Goal: Information Seeking & Learning: Learn about a topic

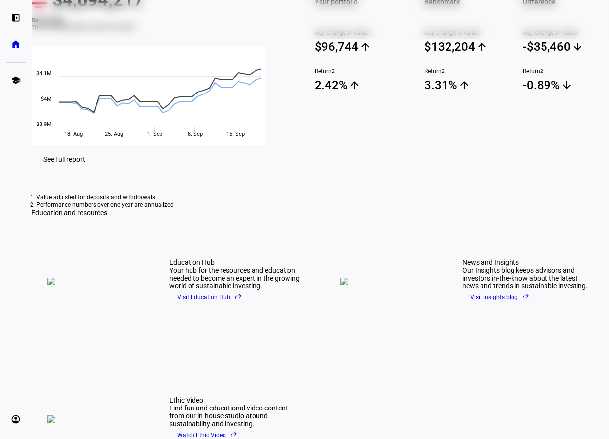
scroll to position [113, 0]
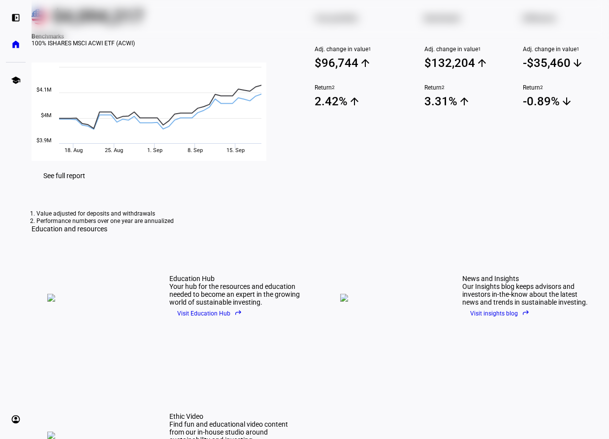
click at [328, 25] on span "Your portfolio" at bounding box center [357, 18] width 86 height 14
click at [320, 80] on div "Your portfolio Adj. change in value 1 $96,744 arrow_upward Return 2 2.42% arrow…" at bounding box center [358, 77] width 110 height 168
click at [85, 180] on span "See full report" at bounding box center [64, 176] width 42 height 8
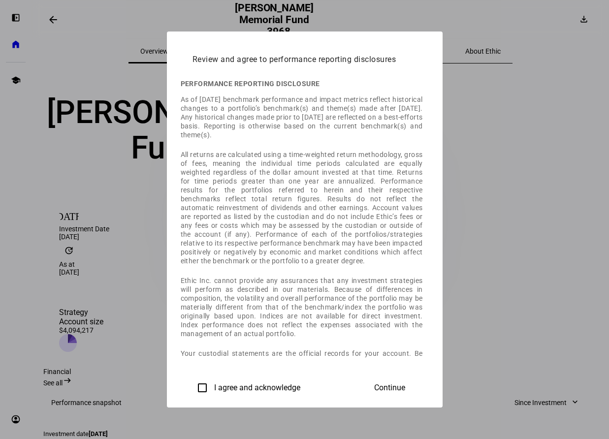
click at [192, 389] on input "I agree and acknowledge" at bounding box center [202, 388] width 20 height 20
checkbox input "true"
click at [417, 387] on span at bounding box center [389, 388] width 55 height 24
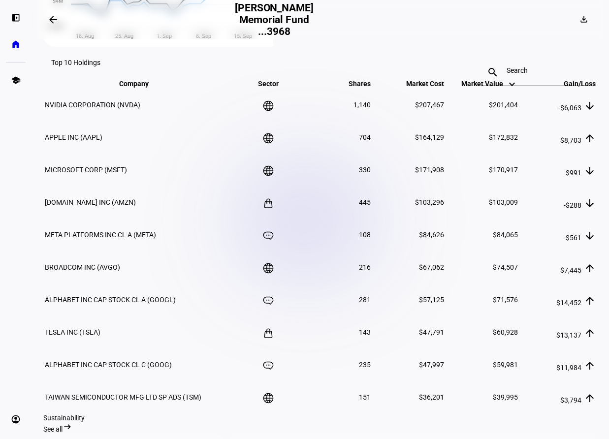
scroll to position [567, 0]
click at [506, 58] on div at bounding box center [534, 72] width 57 height 28
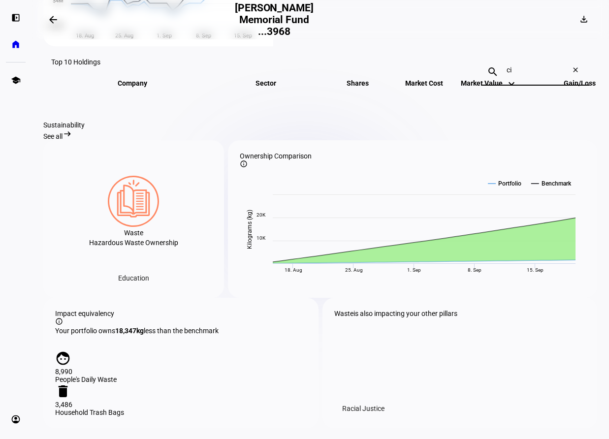
type input "c"
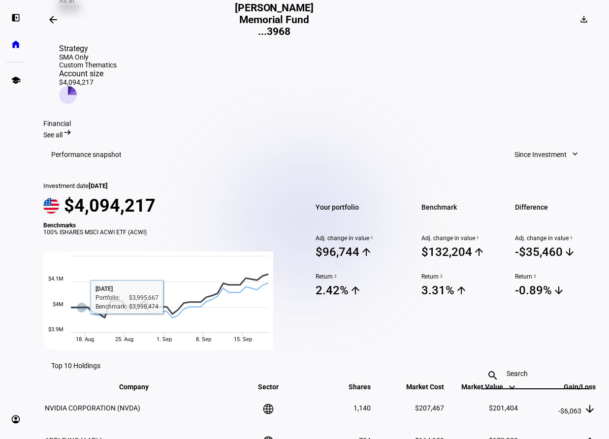
scroll to position [263, 0]
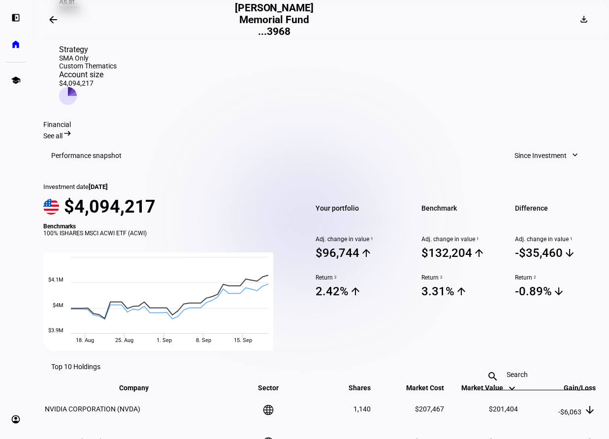
click at [535, 146] on span "Since Investment" at bounding box center [540, 156] width 52 height 20
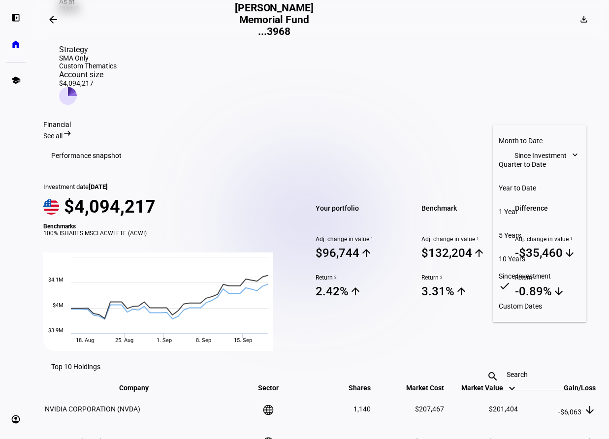
click at [535, 115] on div at bounding box center [304, 219] width 609 height 439
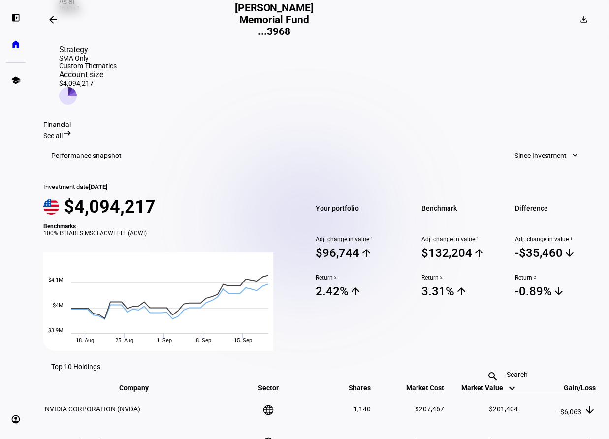
click at [330, 236] on div at bounding box center [356, 236] width 82 height 0
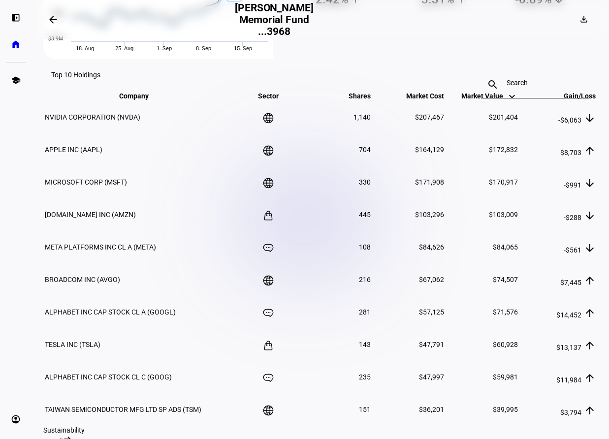
scroll to position [587, 0]
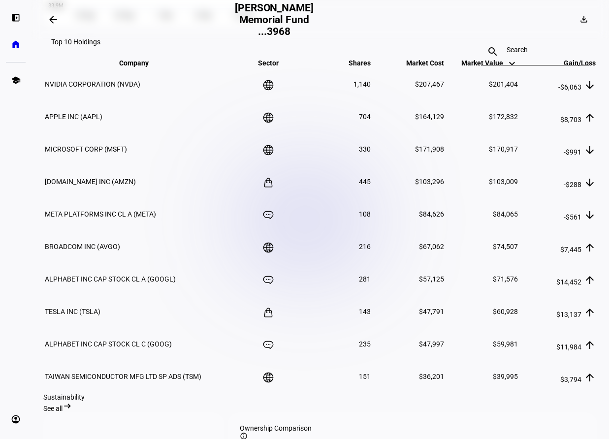
click at [119, 67] on span "Company keyboard_arrow_down keyboard_arrow_up" at bounding box center [141, 63] width 44 height 8
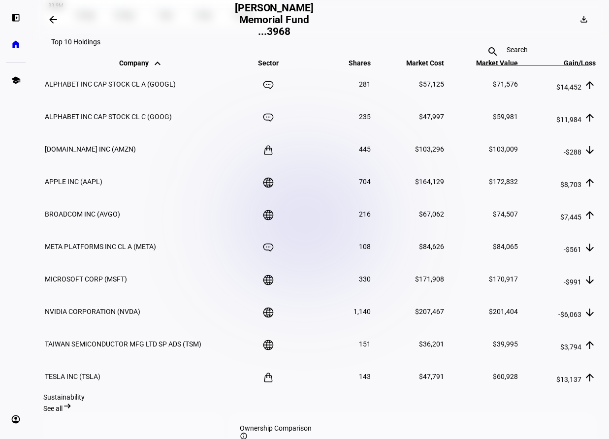
click at [119, 67] on span "Company keyboard_arrow_down keyboard_arrow_up" at bounding box center [141, 63] width 44 height 8
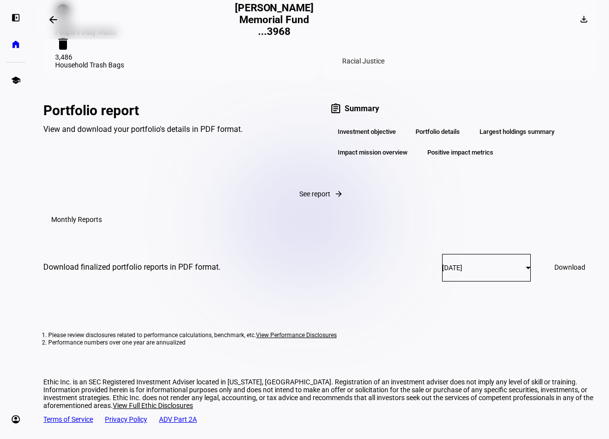
scroll to position [1224, 0]
click at [167, 184] on div "Portfolio report View and download your portfolio's details in PDF format. assi…" at bounding box center [319, 132] width 553 height 103
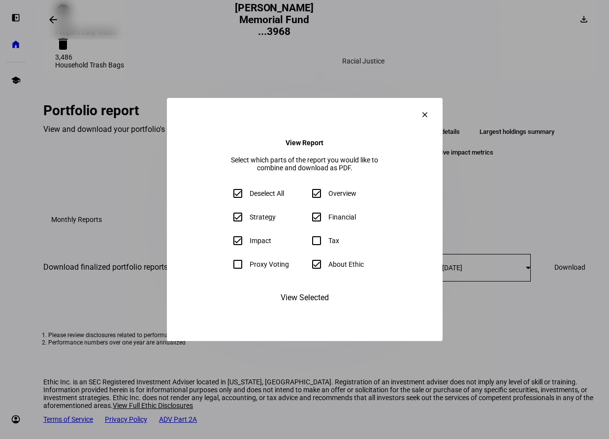
click at [326, 309] on span "View Selected" at bounding box center [304, 298] width 48 height 24
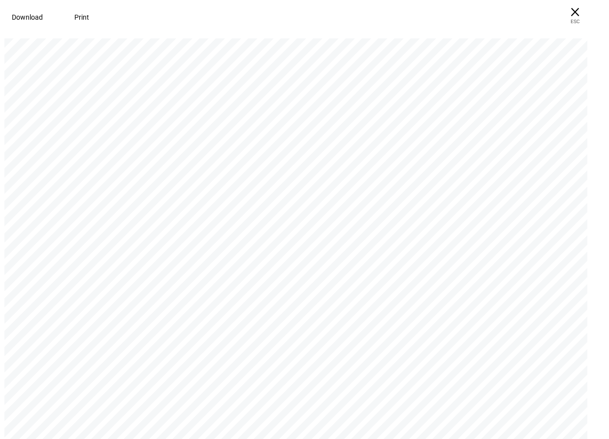
scroll to position [0, 0]
click at [582, 18] on span "× ESC" at bounding box center [574, 15] width 31 height 31
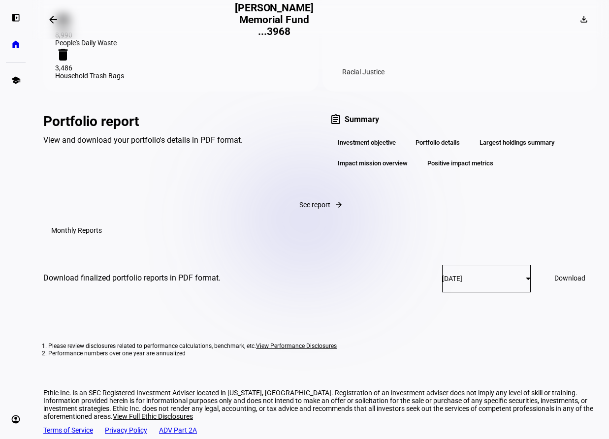
scroll to position [1193, 0]
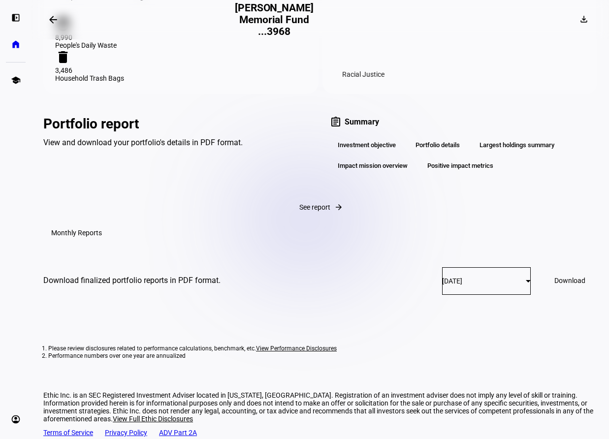
click at [471, 153] on div "Largest holdings summary" at bounding box center [516, 145] width 91 height 17
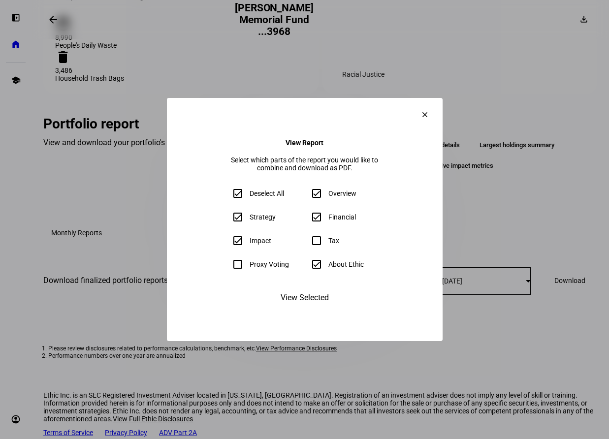
click at [436, 103] on span at bounding box center [425, 115] width 24 height 24
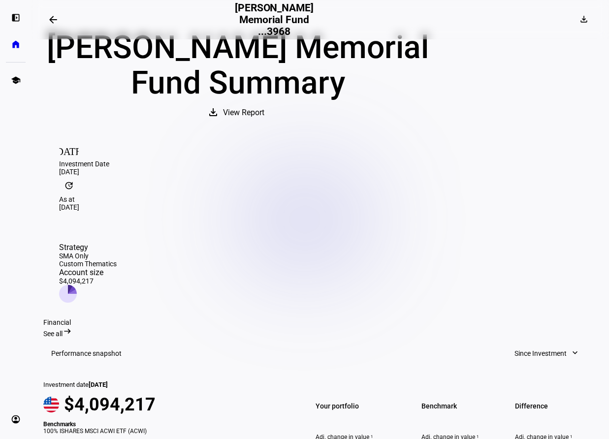
scroll to position [69, 0]
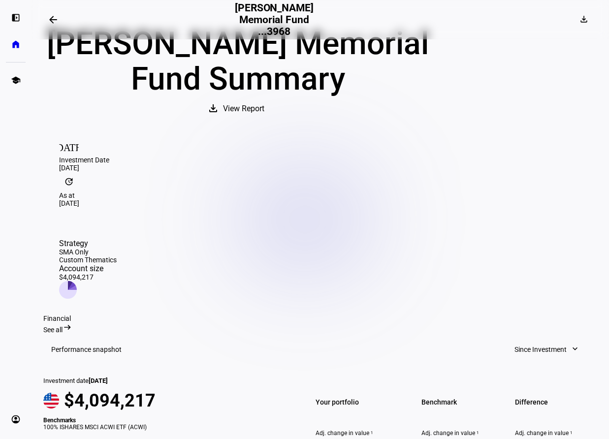
click at [117, 264] on div "Account size" at bounding box center [88, 268] width 58 height 9
click at [76, 281] on icon at bounding box center [72, 285] width 8 height 9
click at [62, 326] on span "See all" at bounding box center [52, 330] width 19 height 8
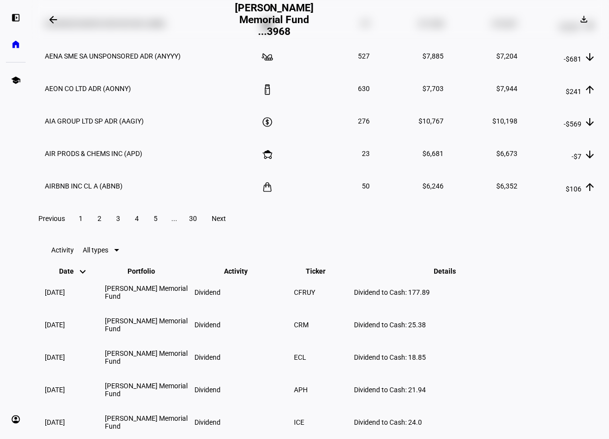
scroll to position [1345, 0]
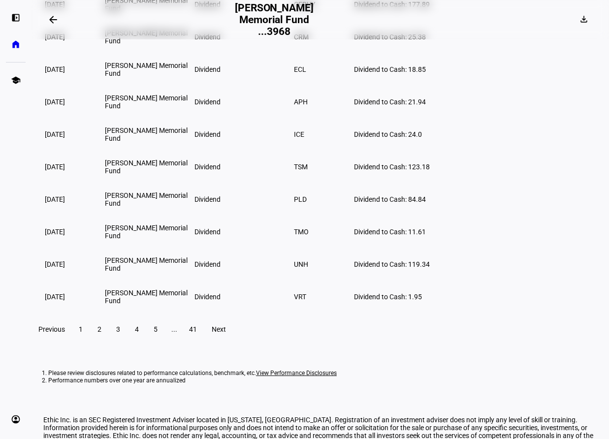
type input "cis"
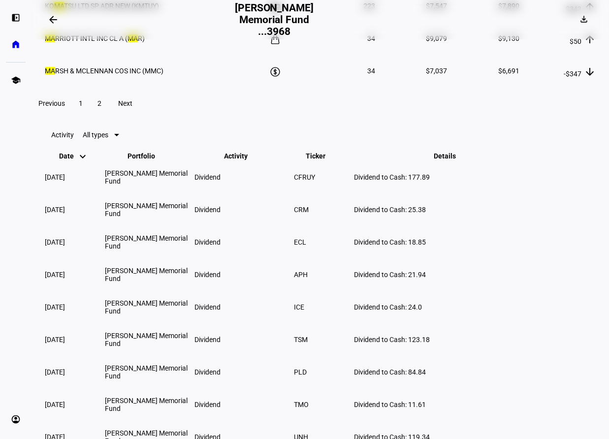
scroll to position [1478, 0]
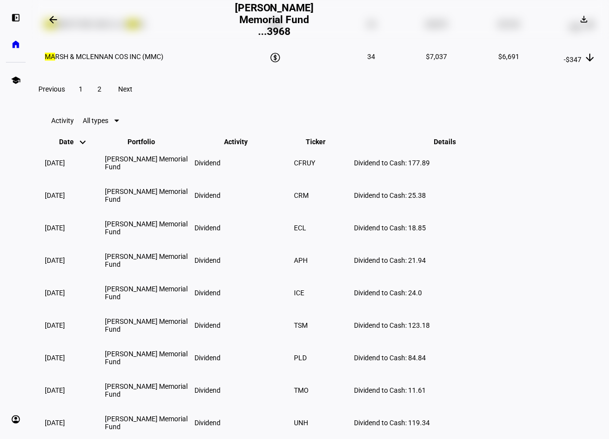
type input "Ma"
click at [101, 93] on span "2" at bounding box center [99, 89] width 4 height 8
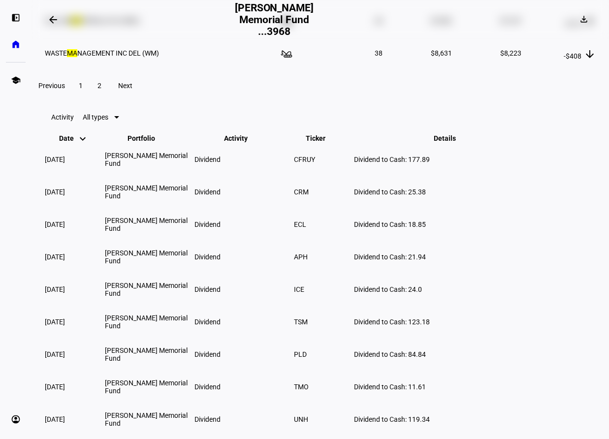
scroll to position [1382, 0]
